Goal: Navigation & Orientation: Find specific page/section

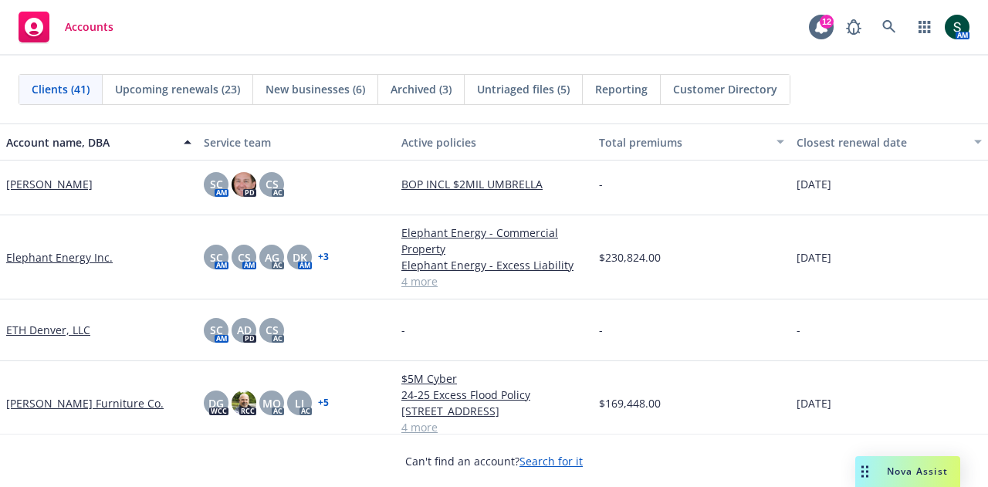
scroll to position [540, 0]
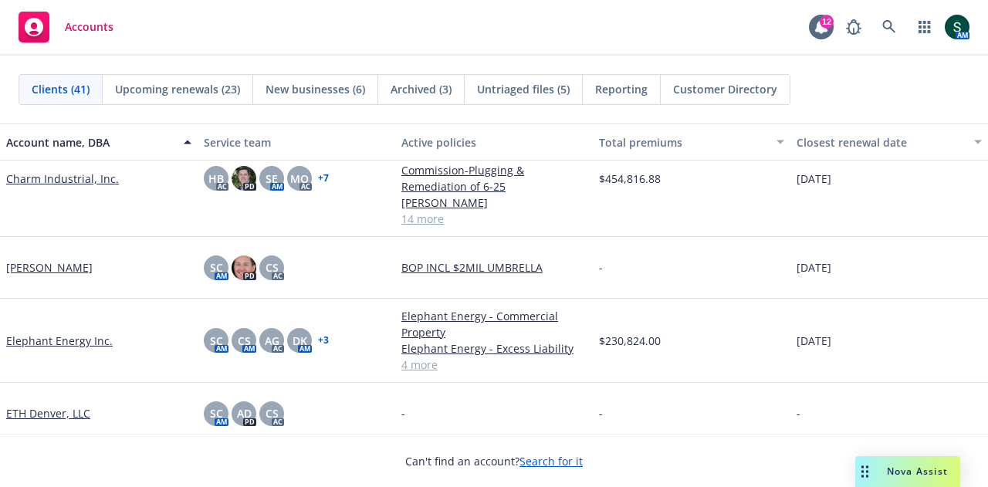
click at [32, 333] on link "Elephant Energy Inc." at bounding box center [59, 341] width 107 height 16
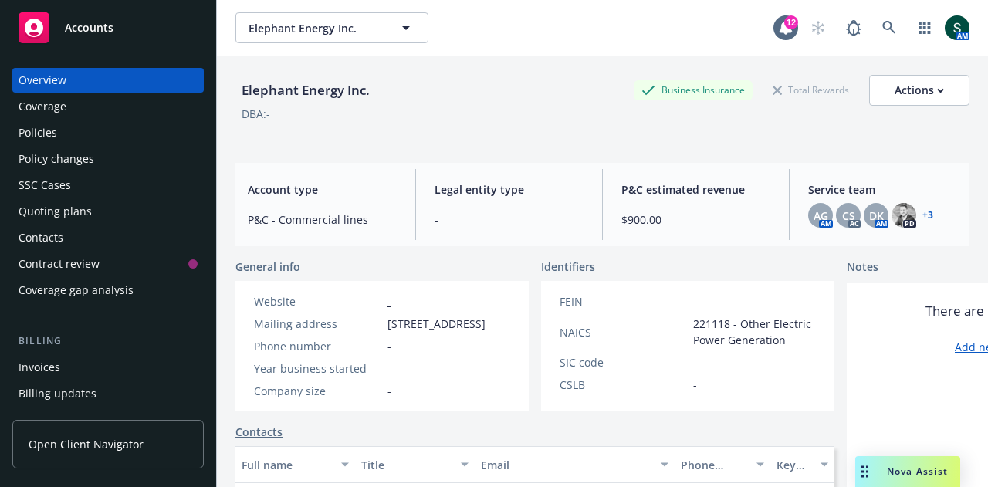
click at [63, 139] on div "Policies" at bounding box center [108, 132] width 179 height 25
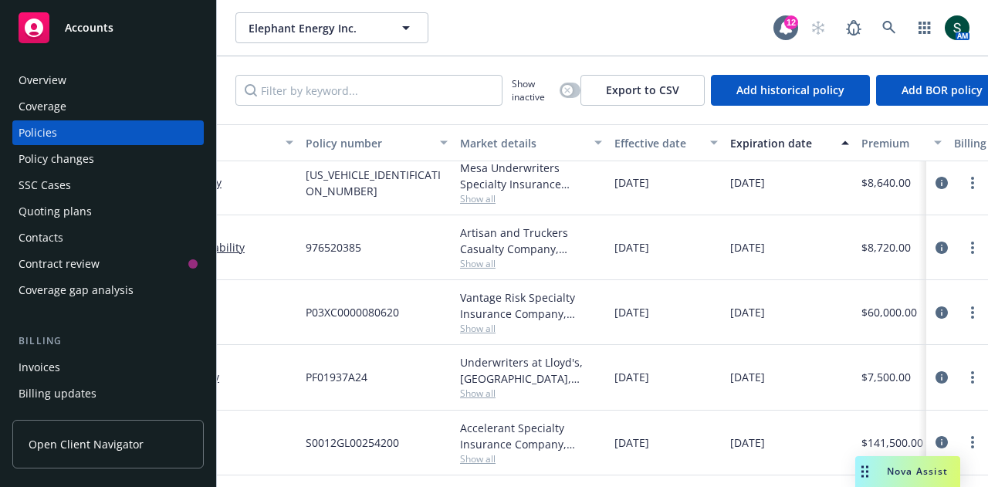
scroll to position [88, 0]
